Goal: Transaction & Acquisition: Purchase product/service

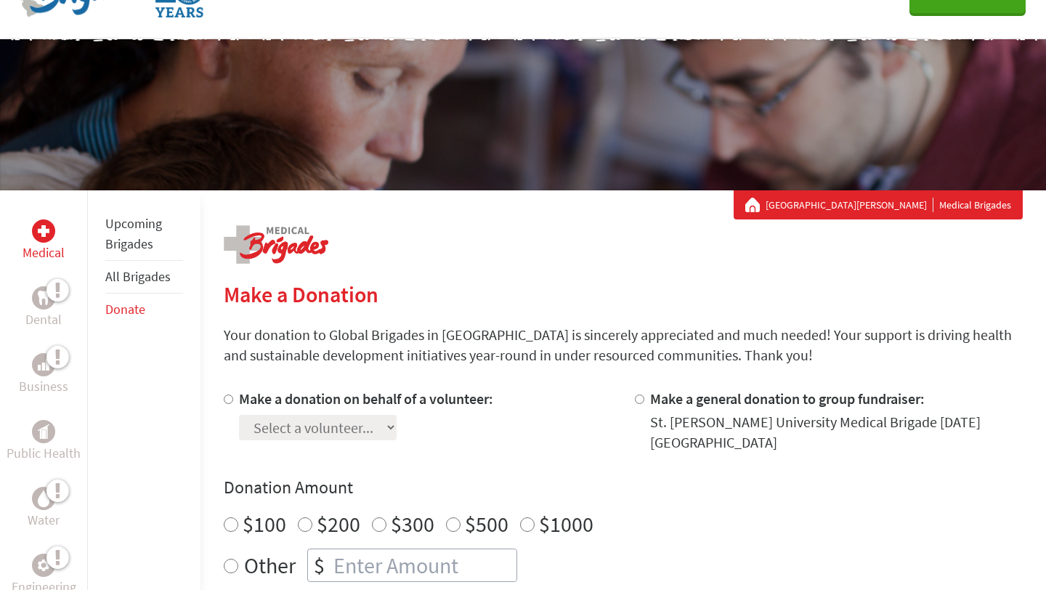
scroll to position [97, 0]
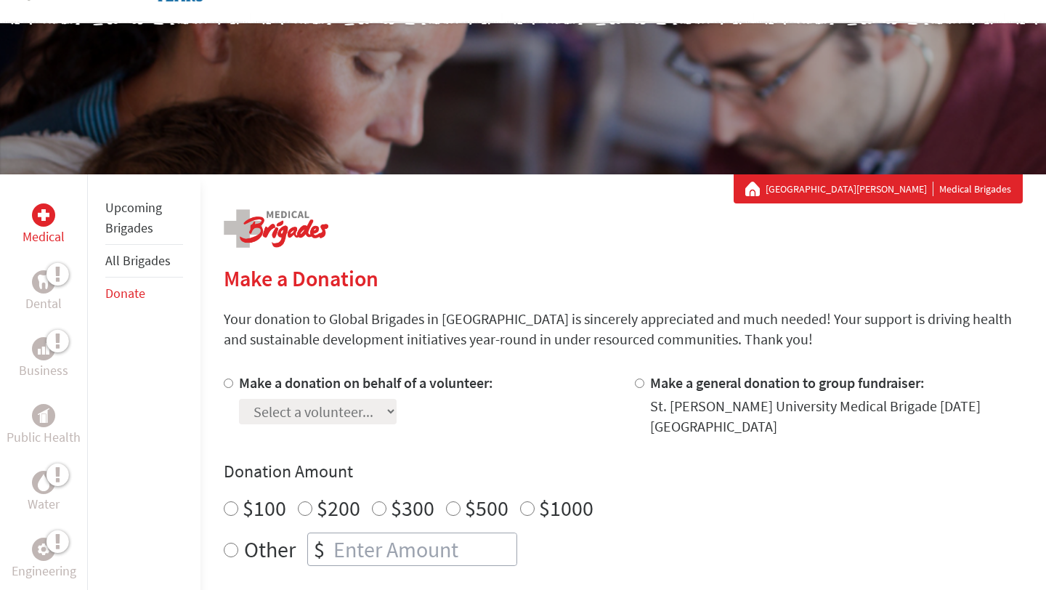
click at [233, 381] on div at bounding box center [231, 405] width 15 height 64
click at [230, 381] on input "Make a donation on behalf of a volunteer:" at bounding box center [228, 383] width 9 height 9
radio input "true"
click at [286, 419] on select "Select a volunteer... [PERSON_NAME] [PERSON_NAME] [PERSON_NAME] [PERSON_NAME] […" at bounding box center [318, 411] width 158 height 25
select select "2076DCD3-3108-11F0-B8AC-42010A400003"
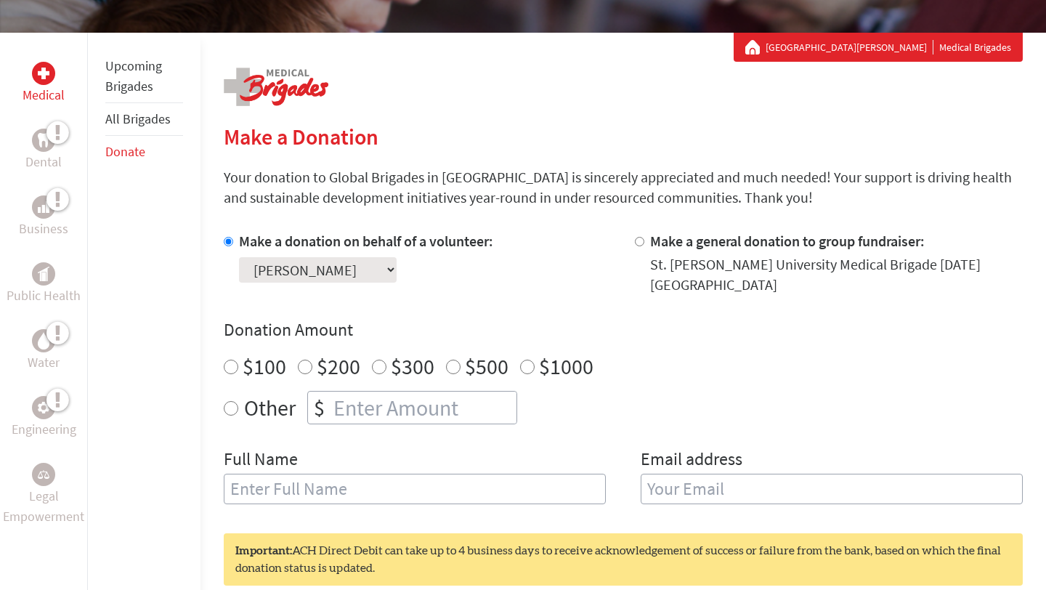
scroll to position [240, 0]
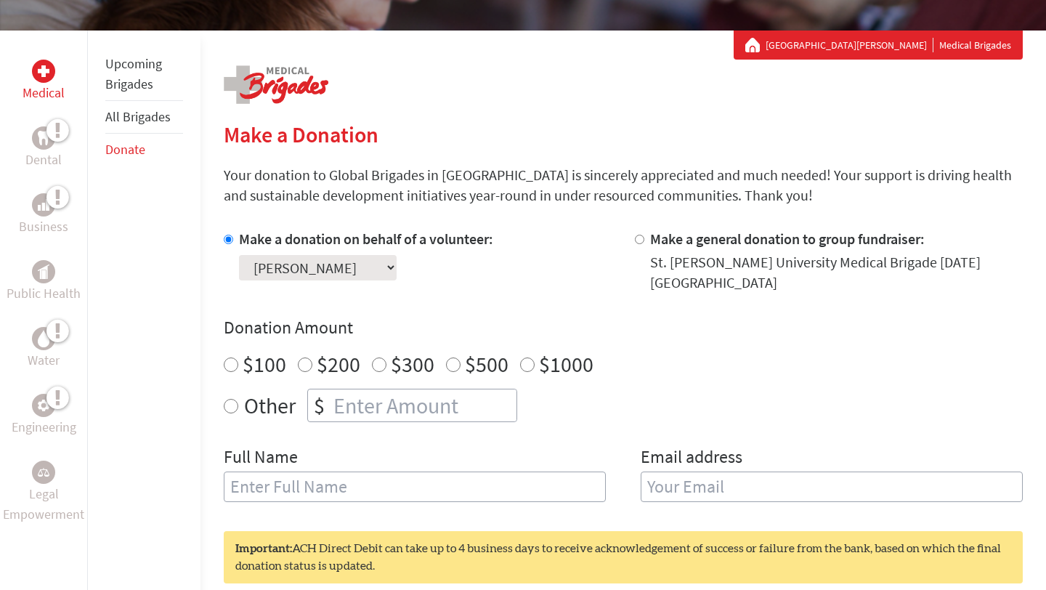
radio input "true"
click at [352, 410] on input "number" at bounding box center [424, 405] width 186 height 32
type input "145.00"
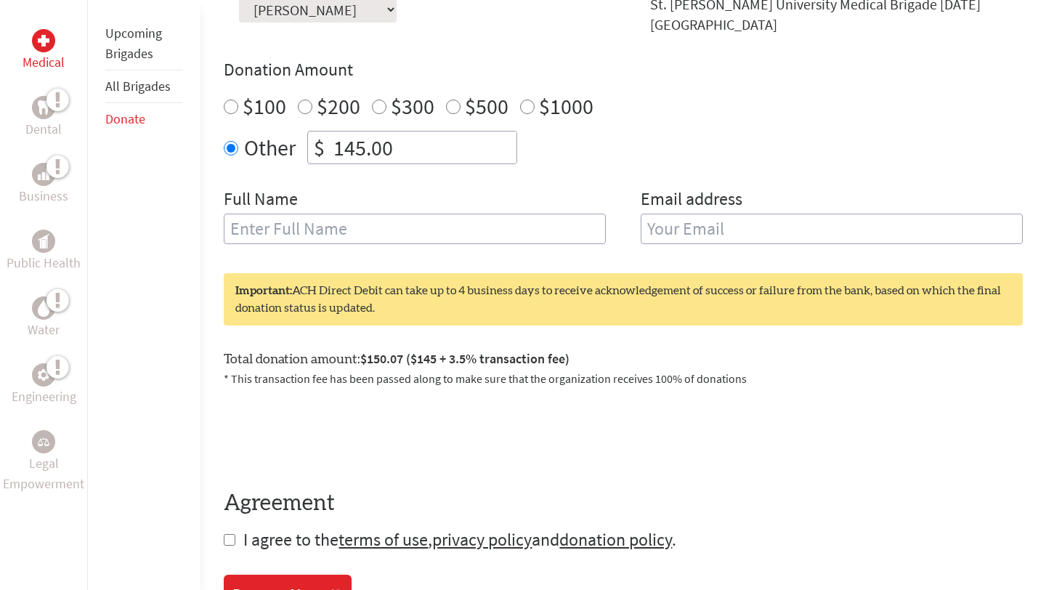
scroll to position [451, 0]
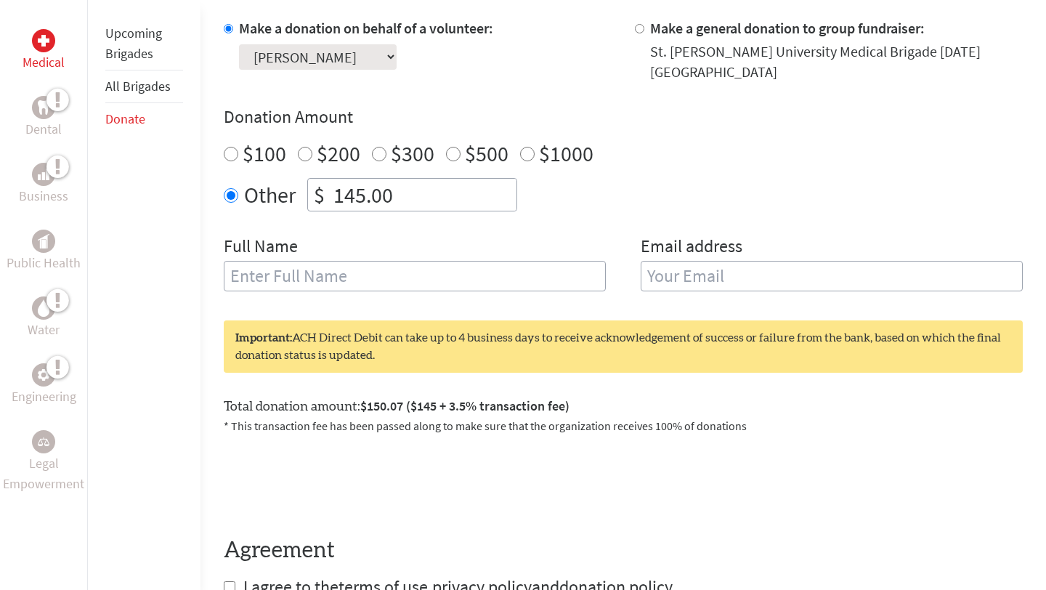
click at [329, 285] on input "text" at bounding box center [415, 276] width 382 height 31
type input "[PERSON_NAME]"
type input "[EMAIL_ADDRESS][DOMAIN_NAME]"
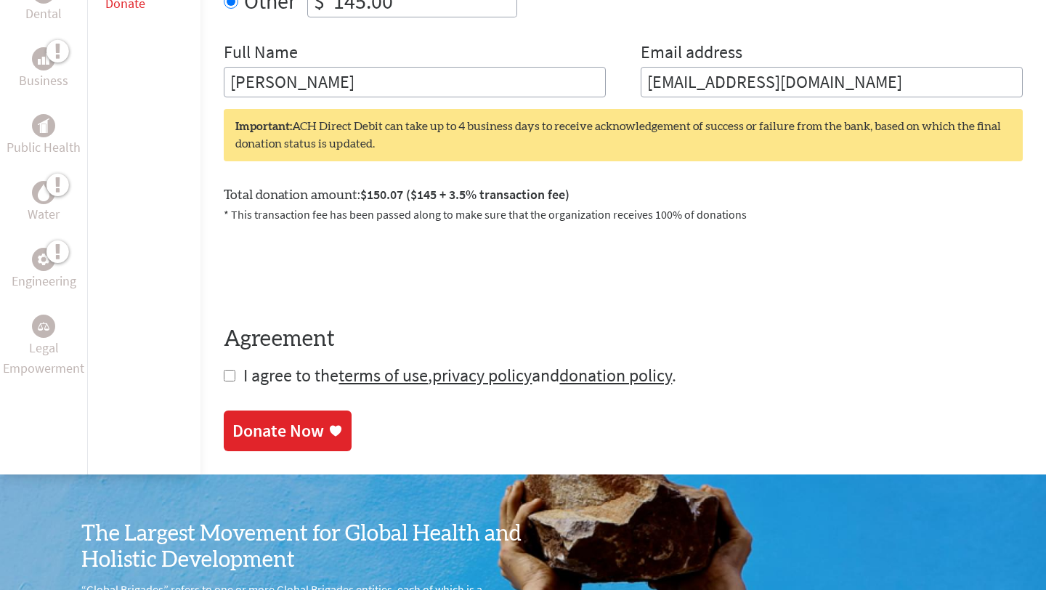
scroll to position [650, 0]
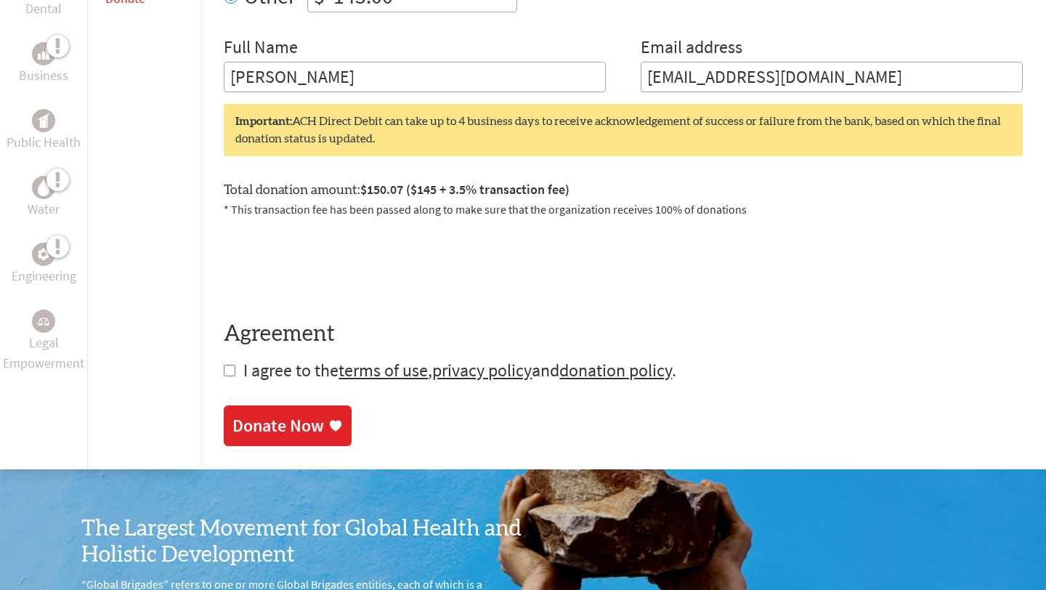
click at [232, 364] on form "Make a donation on behalf of a volunteer: Select a volunteer... [PERSON_NAME] […" at bounding box center [623, 100] width 799 height 563
click at [227, 370] on input "checkbox" at bounding box center [230, 371] width 12 height 12
checkbox input "true"
click at [273, 439] on link "Donate Now" at bounding box center [288, 427] width 128 height 41
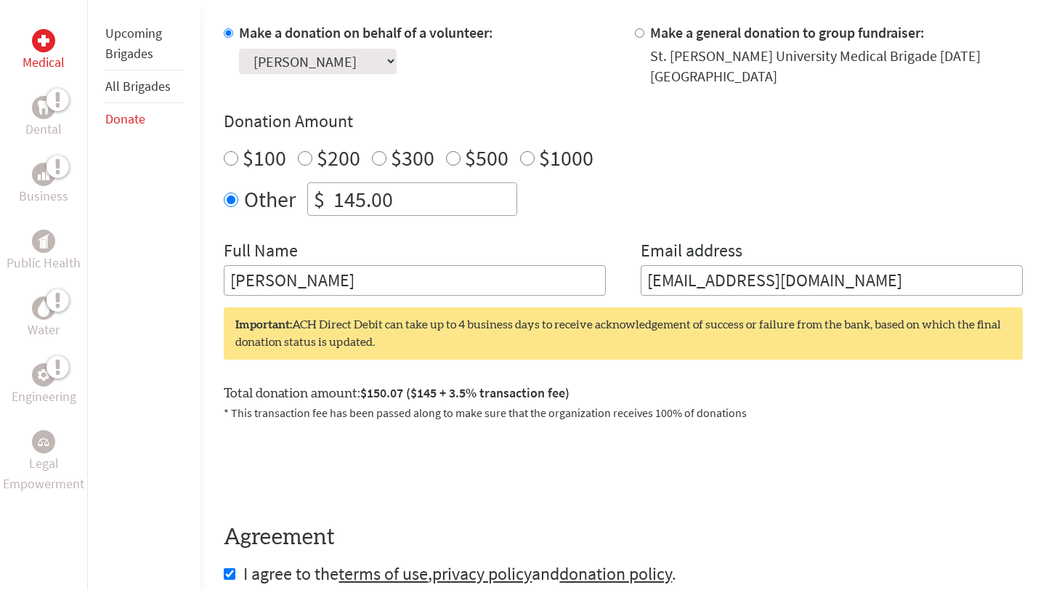
scroll to position [450, 0]
